Goal: Information Seeking & Learning: Check status

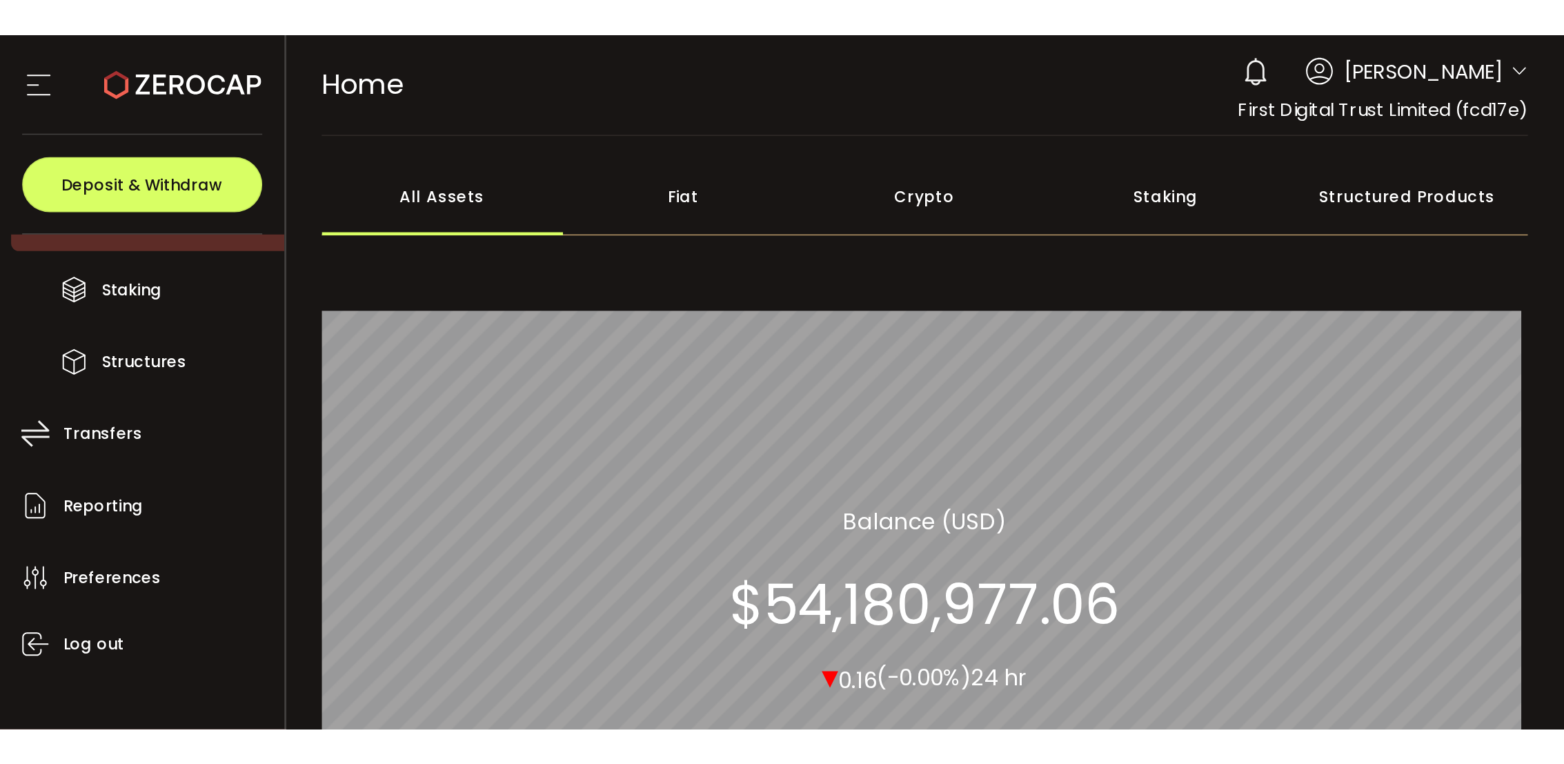
scroll to position [181, 0]
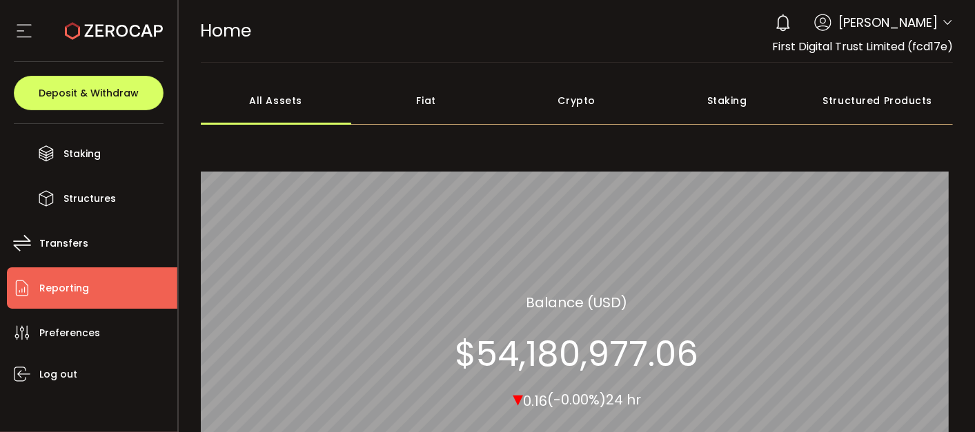
click at [96, 273] on li "Reporting" at bounding box center [92, 288] width 170 height 41
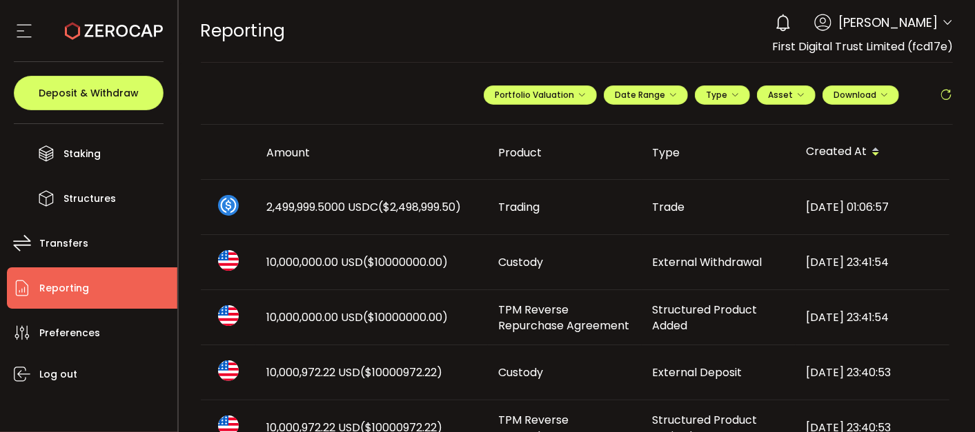
click at [877, 85] on span at bounding box center [946, 95] width 14 height 21
click at [877, 89] on icon at bounding box center [946, 95] width 14 height 14
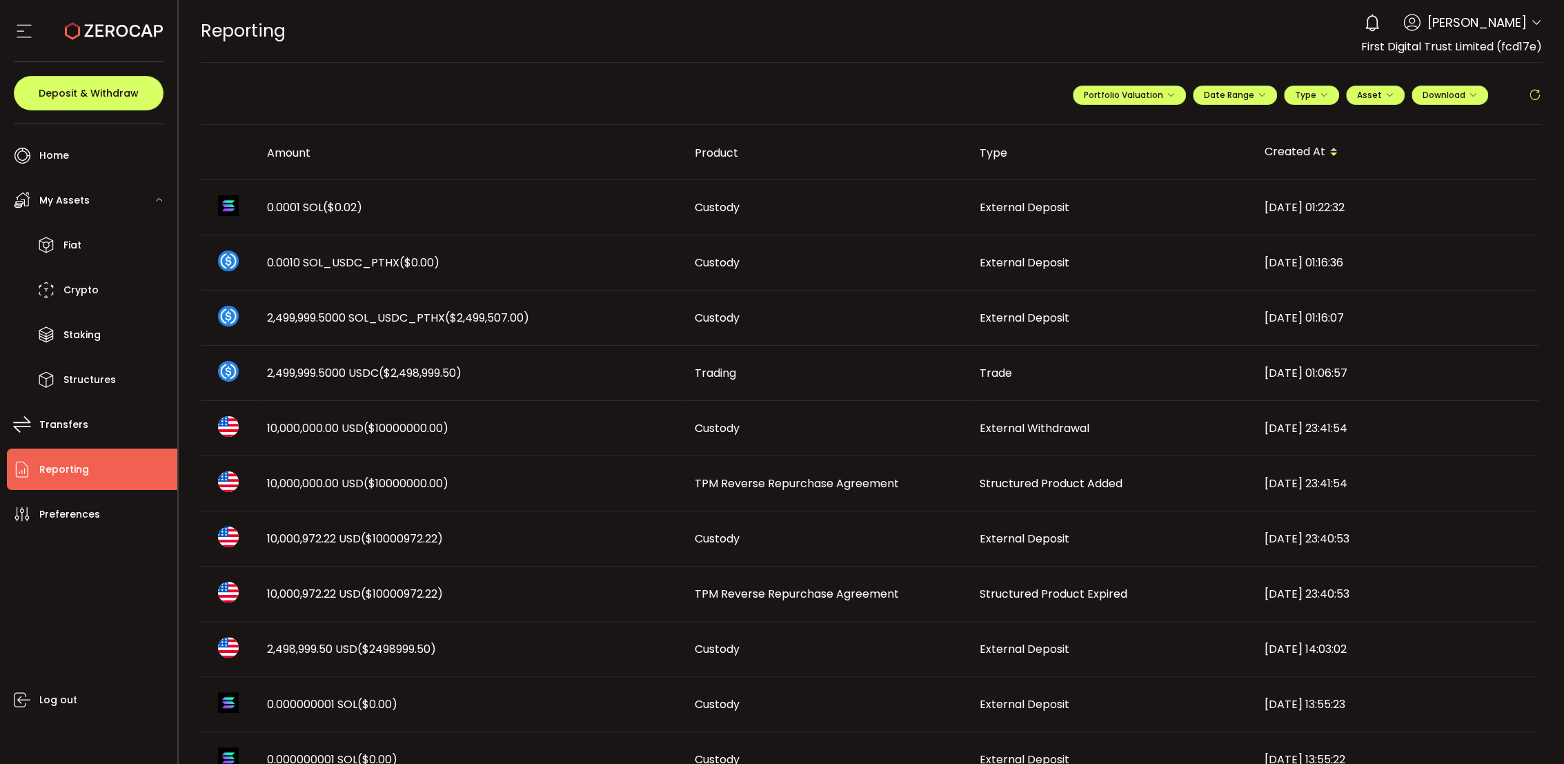
click at [877, 88] on main "**********" at bounding box center [872, 708] width 1386 height 1290
click at [877, 92] on icon at bounding box center [1535, 95] width 14 height 14
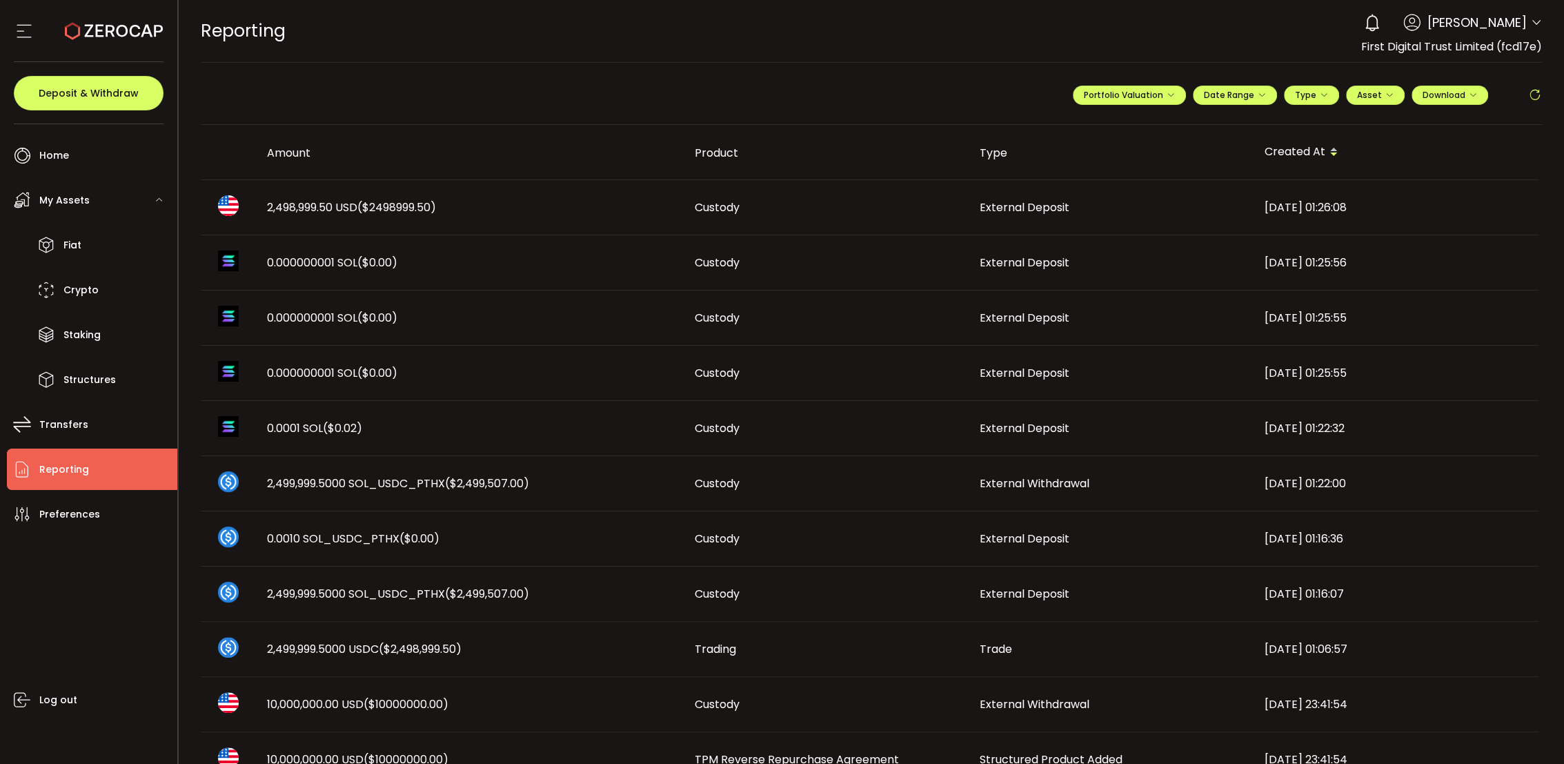
click at [877, 215] on td "External Deposit" at bounding box center [1110, 207] width 285 height 55
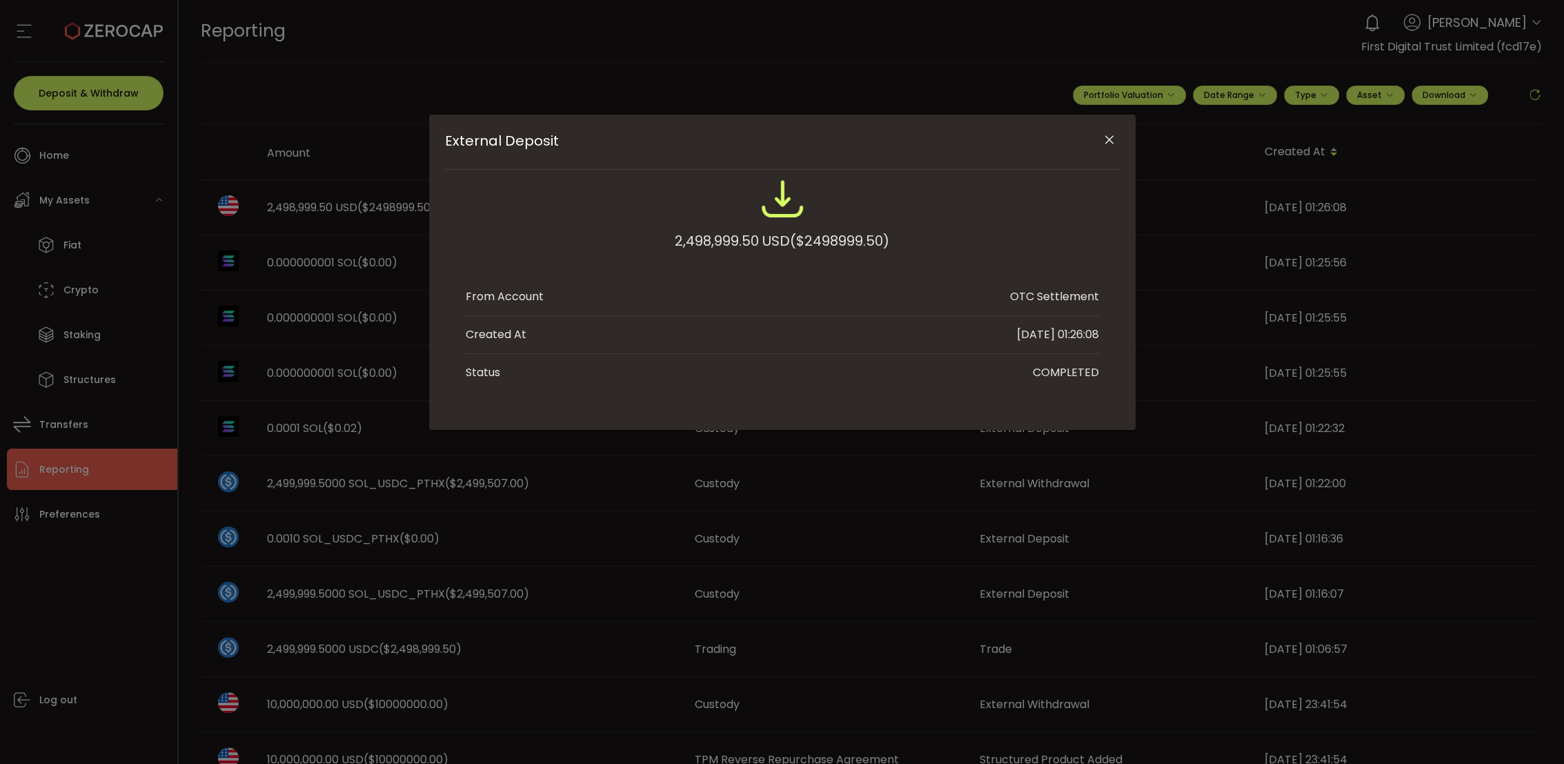
click at [848, 234] on span "($2498999.50)" at bounding box center [839, 240] width 99 height 25
click at [844, 238] on span "($2498999.50)" at bounding box center [839, 240] width 99 height 25
copy span "2498999.50"
click at [877, 137] on icon "Close" at bounding box center [1109, 140] width 14 height 14
